Goal: Navigation & Orientation: Find specific page/section

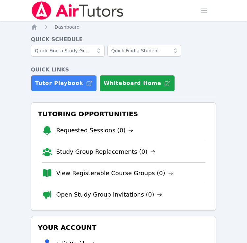
scroll to position [120, 0]
